Goal: Book appointment/travel/reservation

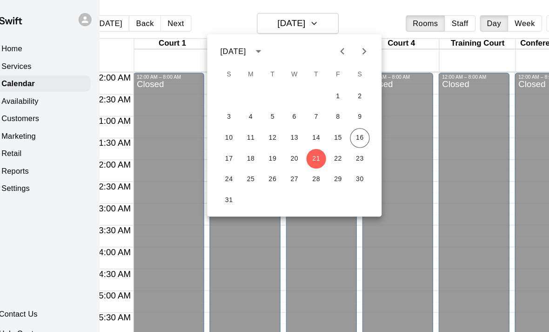
scroll to position [584, 0]
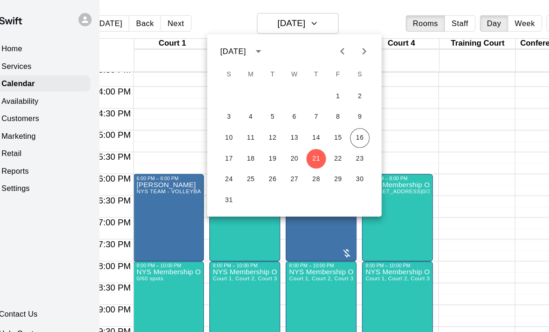
click at [428, 141] on div at bounding box center [274, 166] width 549 height 332
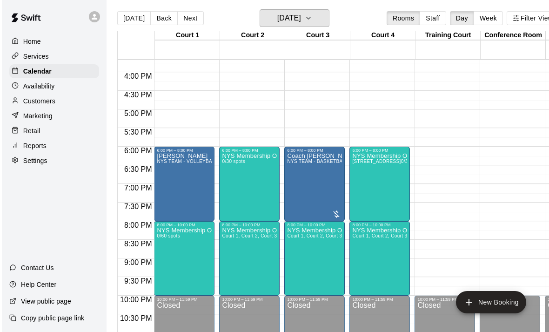
scroll to position [0, 0]
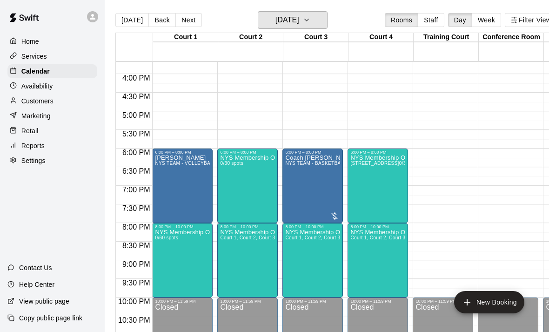
click at [311, 21] on icon "button" at bounding box center [306, 19] width 7 height 11
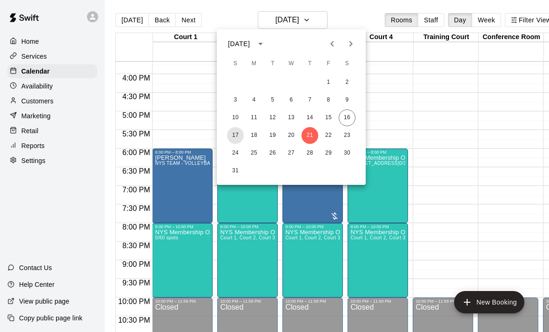
click at [241, 130] on button "17" at bounding box center [235, 135] width 17 height 17
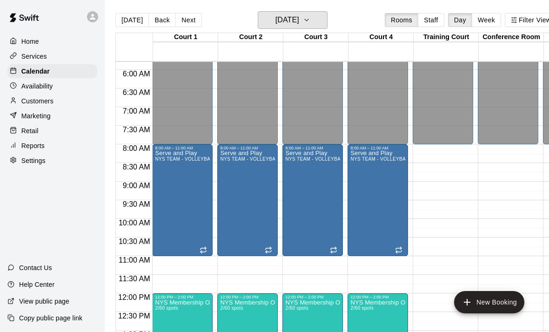
scroll to position [216, 0]
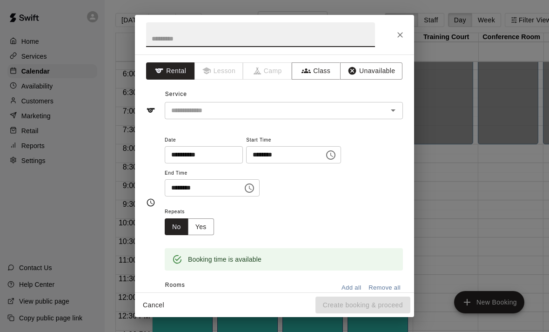
click at [399, 36] on icon "Close" at bounding box center [401, 35] width 6 height 6
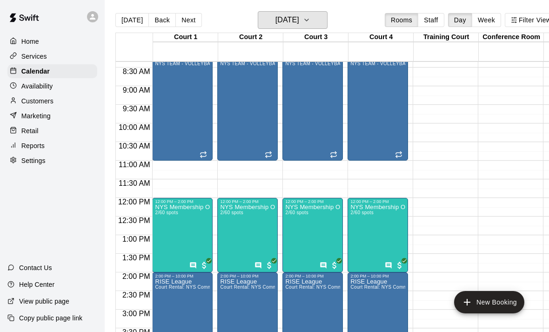
scroll to position [312, 0]
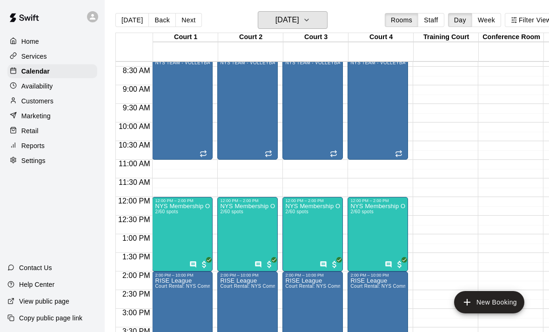
click at [299, 16] on h6 "[DATE]" at bounding box center [288, 20] width 24 height 13
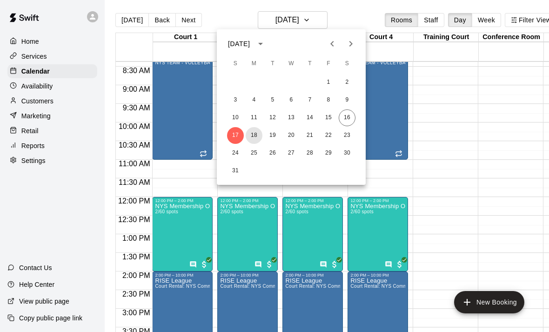
click at [254, 134] on button "18" at bounding box center [254, 135] width 17 height 17
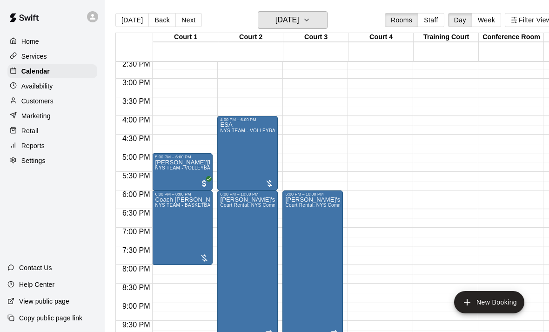
scroll to position [0, 0]
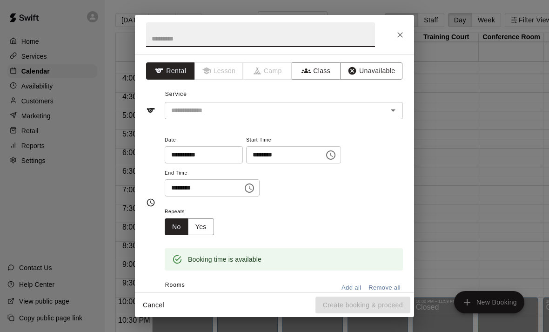
click at [394, 42] on div at bounding box center [274, 35] width 279 height 40
click at [396, 41] on button "Close" at bounding box center [400, 35] width 17 height 17
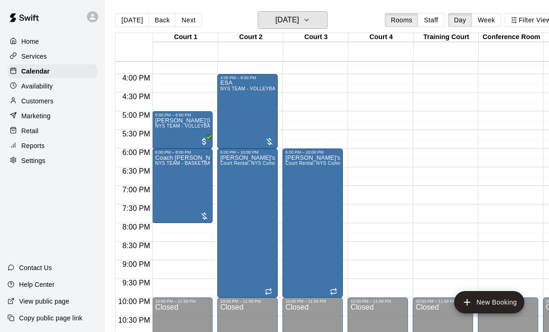
click at [299, 17] on h6 "[DATE]" at bounding box center [288, 20] width 24 height 13
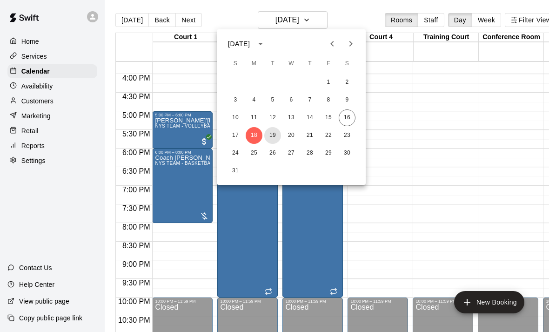
click at [272, 135] on button "19" at bounding box center [273, 135] width 17 height 17
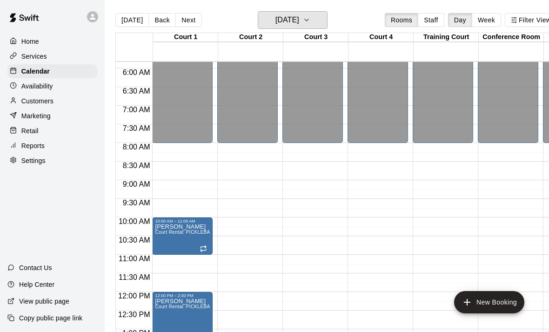
click at [315, 21] on button "[DATE]" at bounding box center [293, 20] width 70 height 18
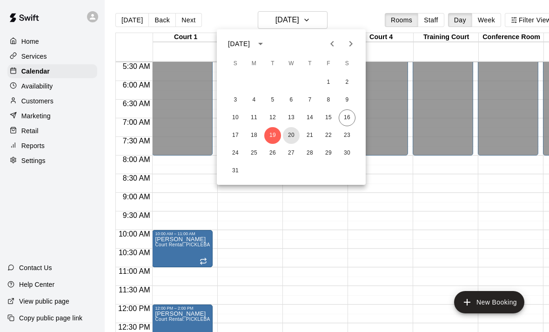
click at [289, 136] on button "20" at bounding box center [291, 135] width 17 height 17
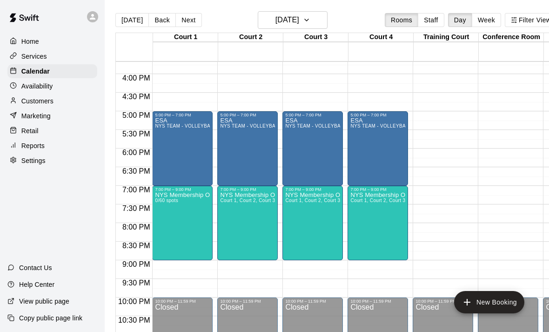
click at [304, 8] on main "[DATE] Back [DATE][DATE] Rooms Staff Day Week Filter View Court 1 [GEOGRAPHIC_D…" at bounding box center [336, 173] width 463 height 347
click at [298, 20] on h6 "[DATE]" at bounding box center [288, 20] width 24 height 13
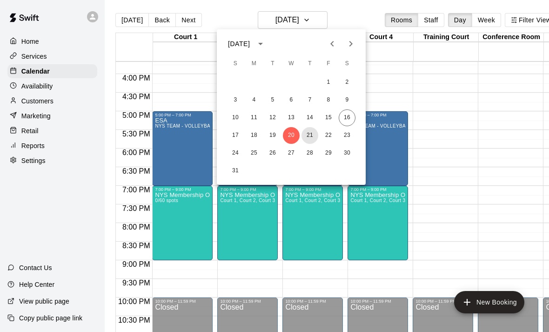
click at [313, 137] on button "21" at bounding box center [310, 135] width 17 height 17
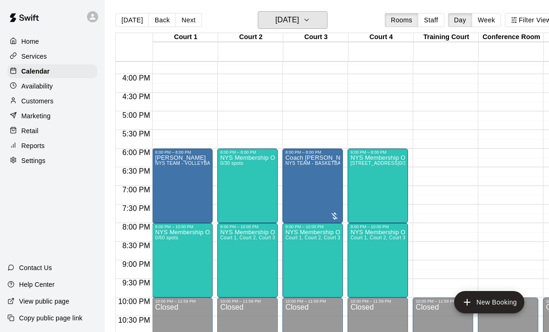
click at [299, 14] on h6 "[DATE]" at bounding box center [288, 20] width 24 height 13
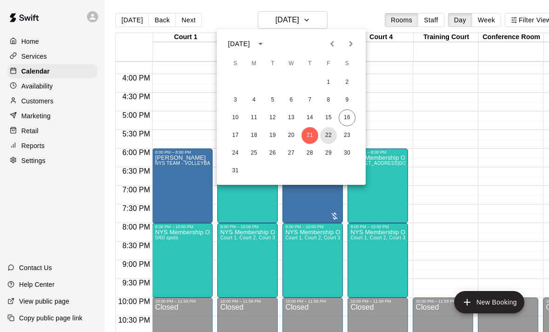
click at [329, 139] on button "22" at bounding box center [328, 135] width 17 height 17
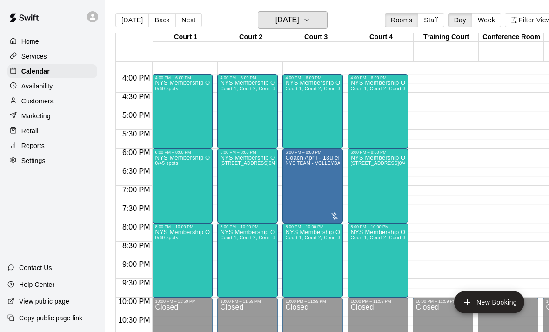
click at [299, 20] on h6 "[DATE]" at bounding box center [288, 20] width 24 height 13
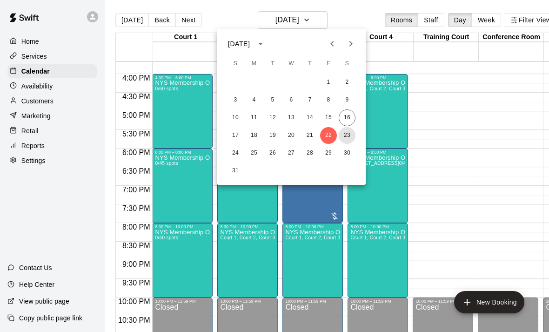
click at [343, 139] on button "23" at bounding box center [347, 135] width 17 height 17
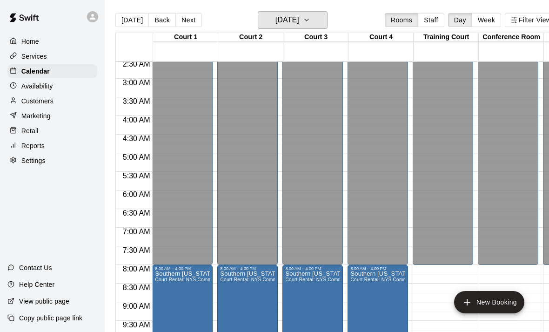
click at [328, 17] on button "[DATE]" at bounding box center [293, 20] width 70 height 18
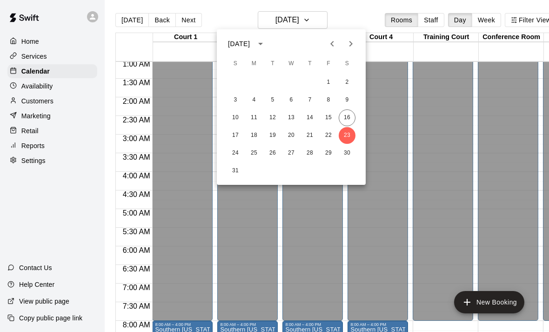
click at [306, 20] on div at bounding box center [274, 166] width 549 height 332
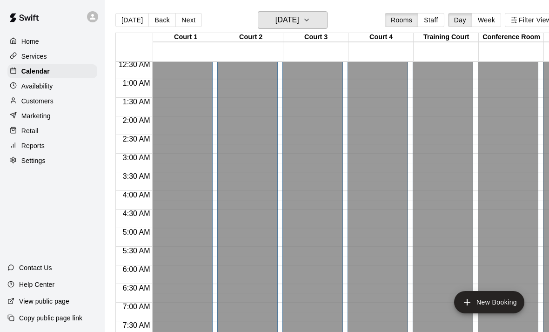
click at [299, 24] on h6 "[DATE]" at bounding box center [288, 20] width 24 height 13
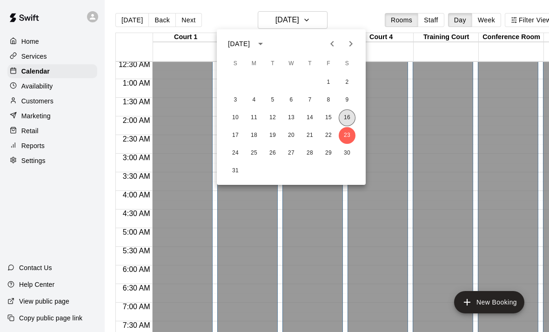
click at [348, 118] on button "16" at bounding box center [347, 117] width 17 height 17
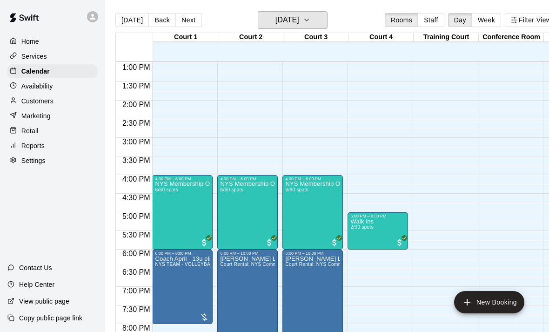
scroll to position [487, 0]
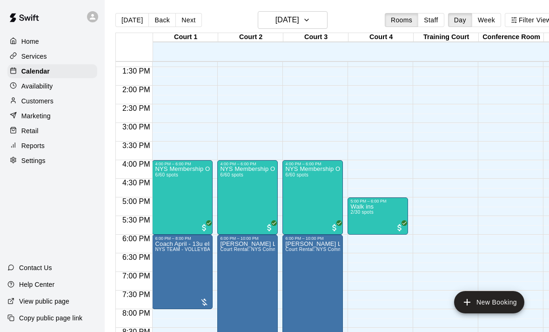
click at [301, 187] on div "NYS Membership Open Gym / Drop-Ins 6/60 spots" at bounding box center [312, 332] width 55 height 332
click at [297, 200] on img "edit" at bounding box center [295, 199] width 11 height 11
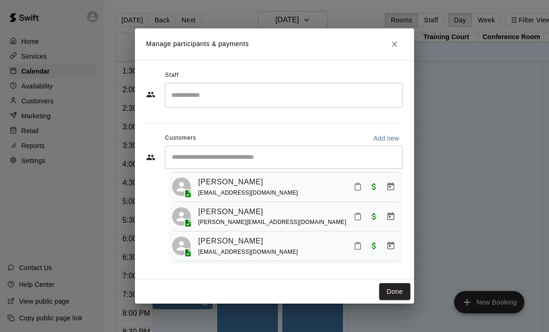
scroll to position [109, 0]
click at [380, 293] on button "Done" at bounding box center [395, 291] width 31 height 17
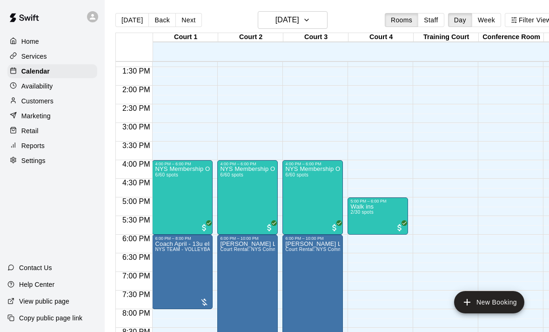
click at [360, 237] on img "edit" at bounding box center [360, 236] width 11 height 11
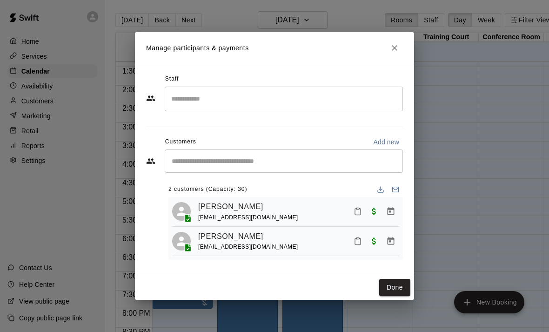
click at [397, 290] on button "Done" at bounding box center [395, 287] width 31 height 17
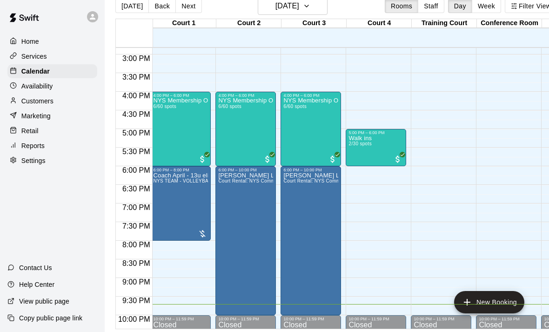
scroll to position [551, 2]
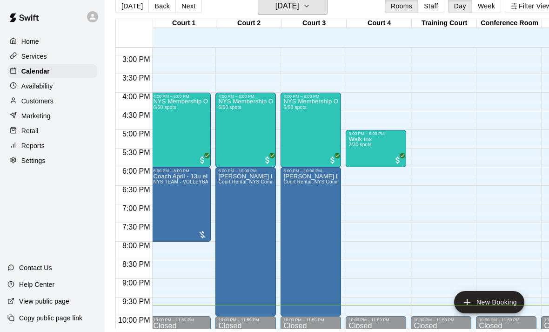
click at [299, 12] on h6 "[DATE]" at bounding box center [288, 6] width 24 height 13
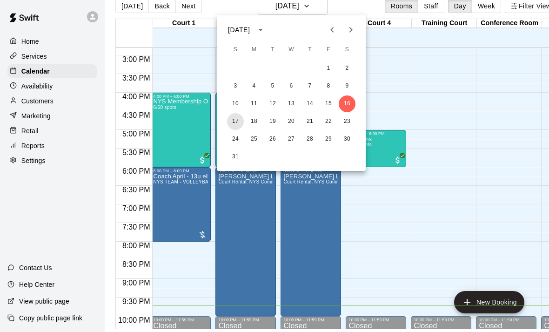
click at [232, 122] on button "17" at bounding box center [235, 121] width 17 height 17
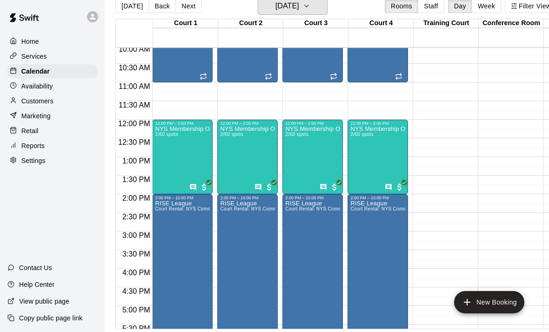
scroll to position [376, 0]
